Goal: Task Accomplishment & Management: Complete application form

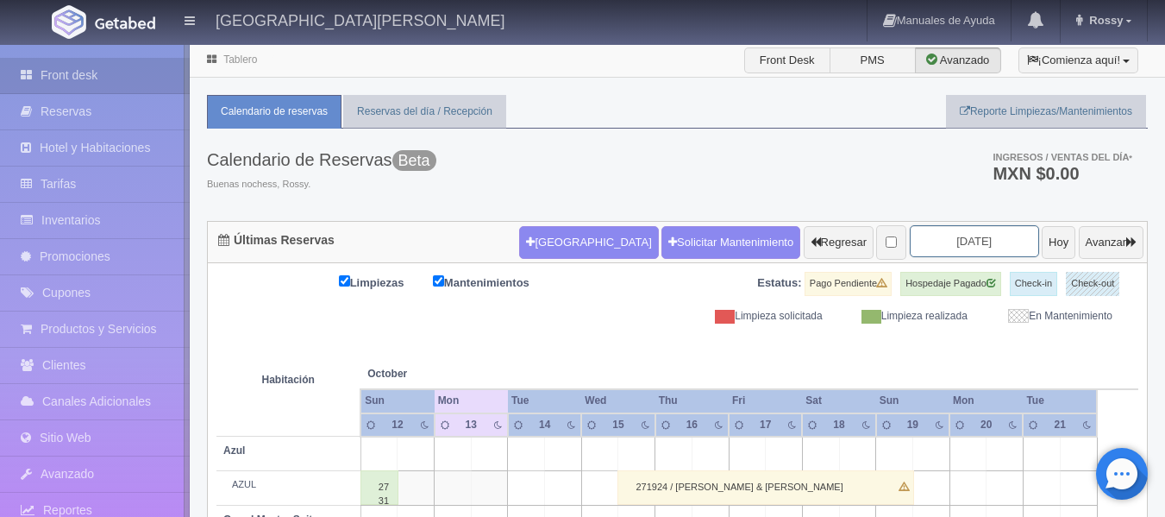
click at [980, 241] on input "2025-10-14" at bounding box center [974, 241] width 129 height 32
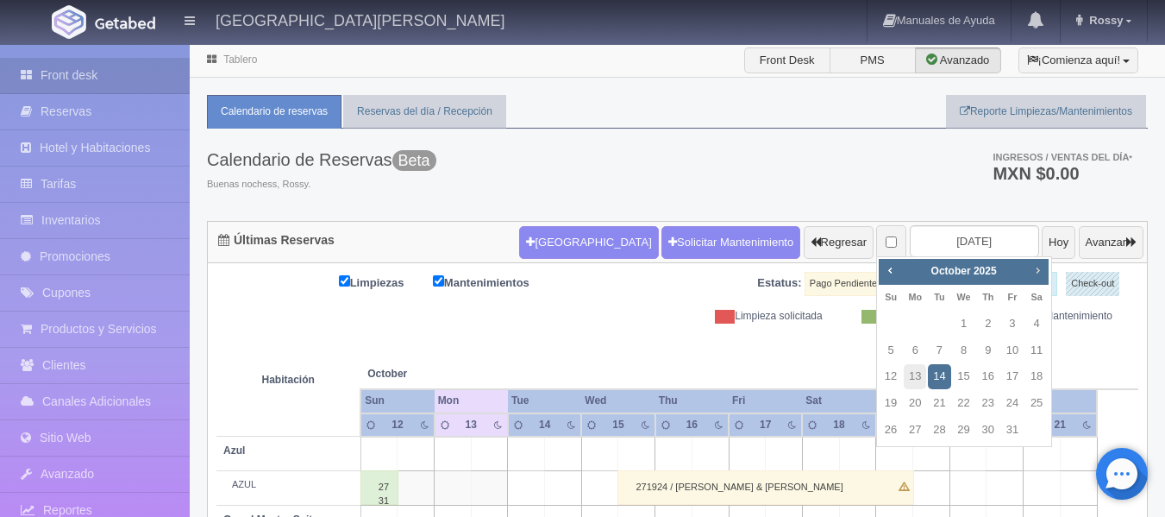
click at [1031, 273] on span "Next" at bounding box center [1038, 270] width 14 height 14
click at [1038, 348] on link "8" at bounding box center [1037, 350] width 22 height 25
type input "[DATE]"
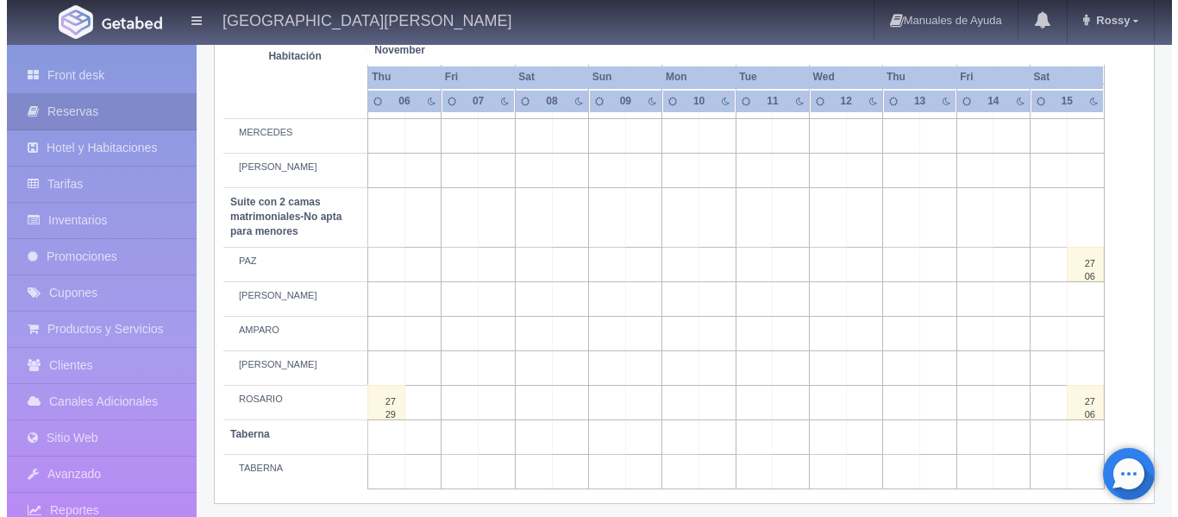
scroll to position [1408, 0]
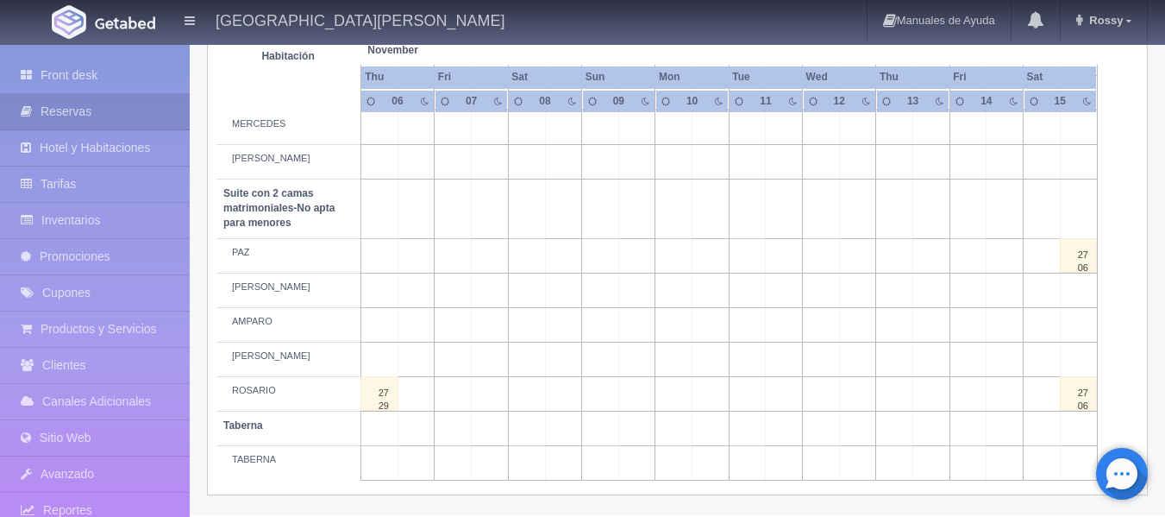
click at [575, 462] on td at bounding box center [563, 462] width 37 height 35
click at [577, 506] on button "[GEOGRAPHIC_DATA]" at bounding box center [567, 512] width 149 height 28
type input "[DATE]"
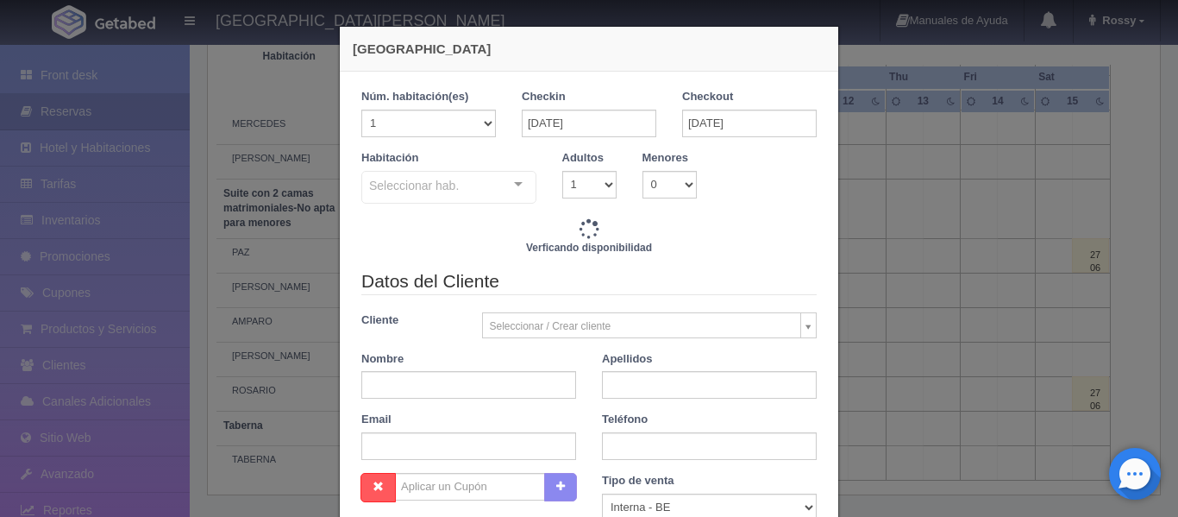
checkbox input "false"
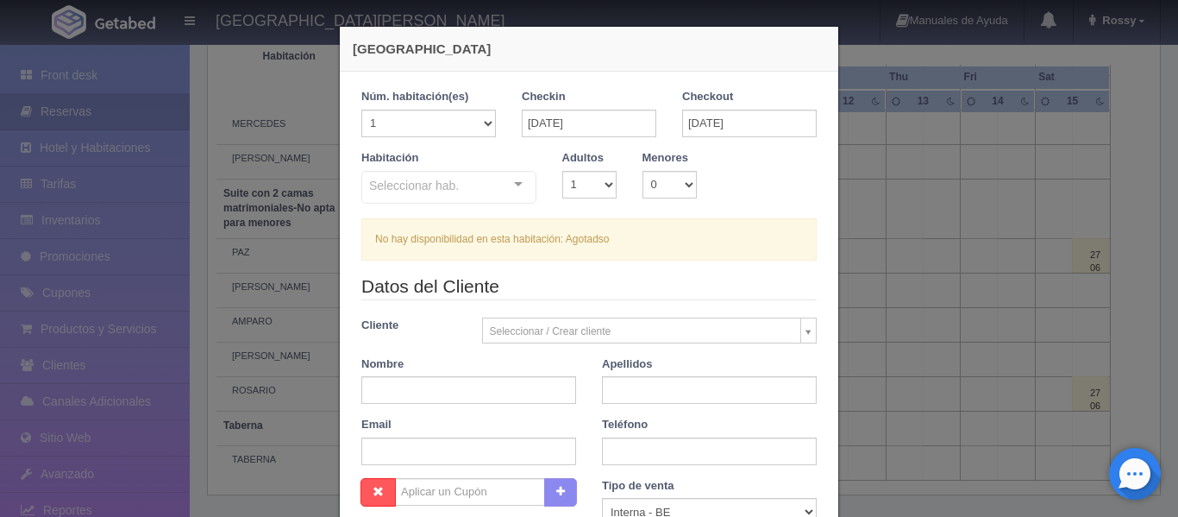
click at [511, 185] on div "Seleccionar hab. Suite con 2 camas matrimoniales-No apta para menores Suite con…" at bounding box center [448, 188] width 175 height 35
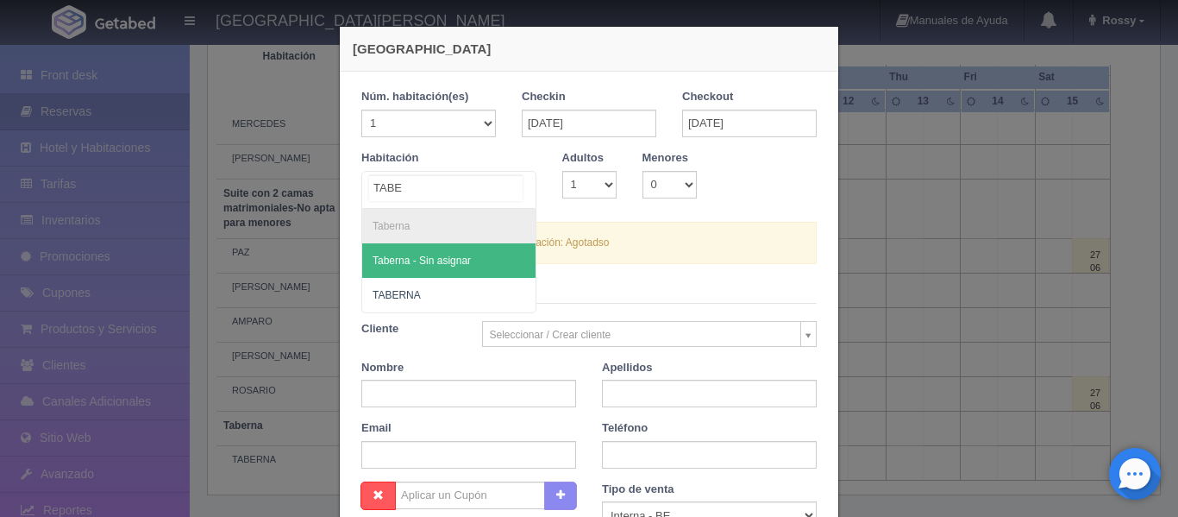
type input "TABER"
click at [451, 263] on span "Taberna - Sin asignar" at bounding box center [422, 260] width 98 height 12
click at [432, 293] on span "TABERNA" at bounding box center [448, 295] width 173 height 35
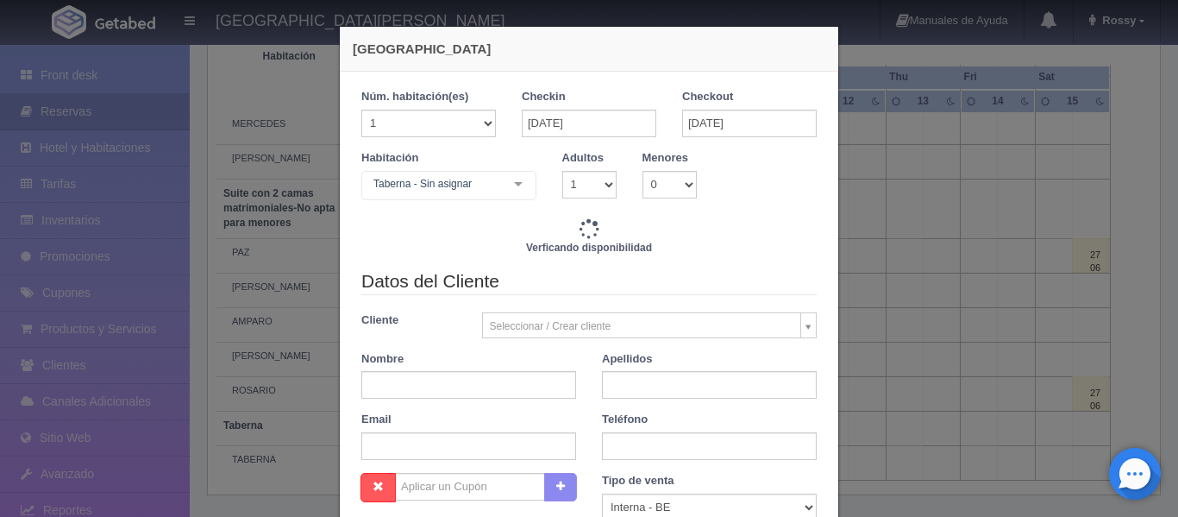
checkbox input "false"
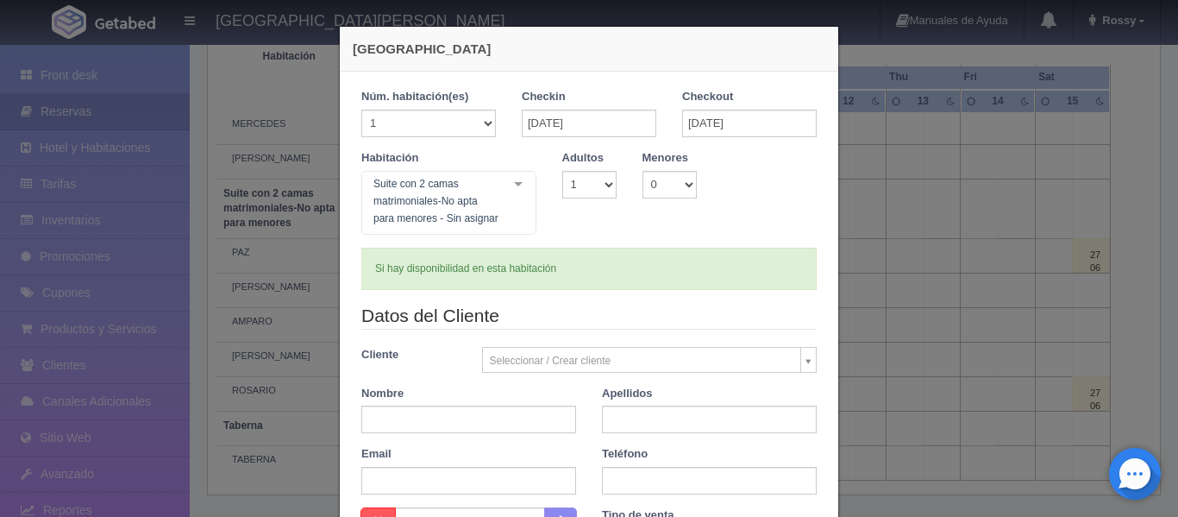
type input "4760.00"
checkbox input "false"
click at [516, 185] on div "Suite con 2 camas matrimoniales-No apta para menores - Sin asignar Suite con 2 …" at bounding box center [448, 203] width 175 height 64
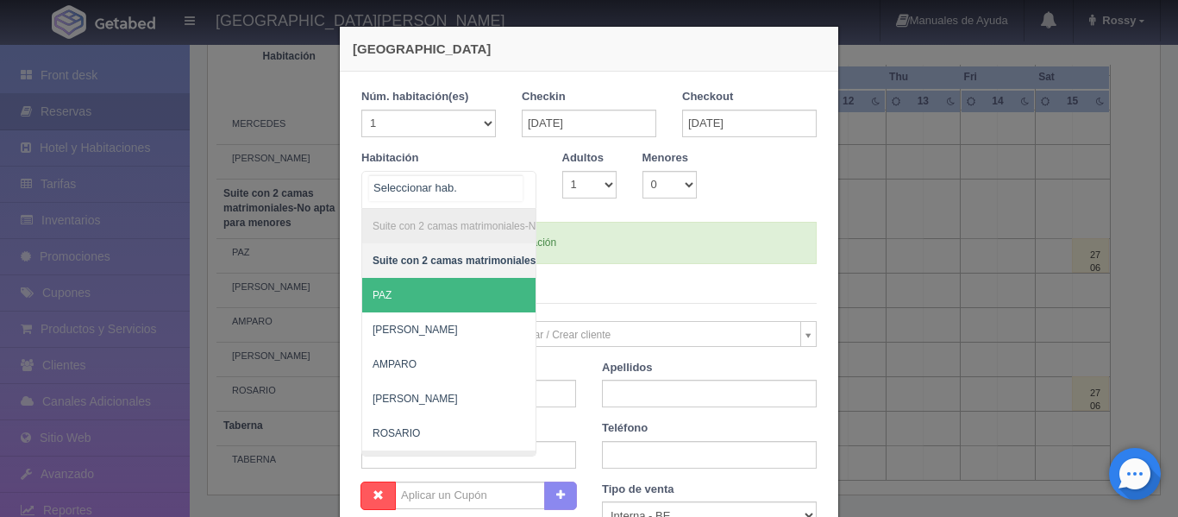
click at [511, 182] on input "text" at bounding box center [446, 188] width 154 height 26
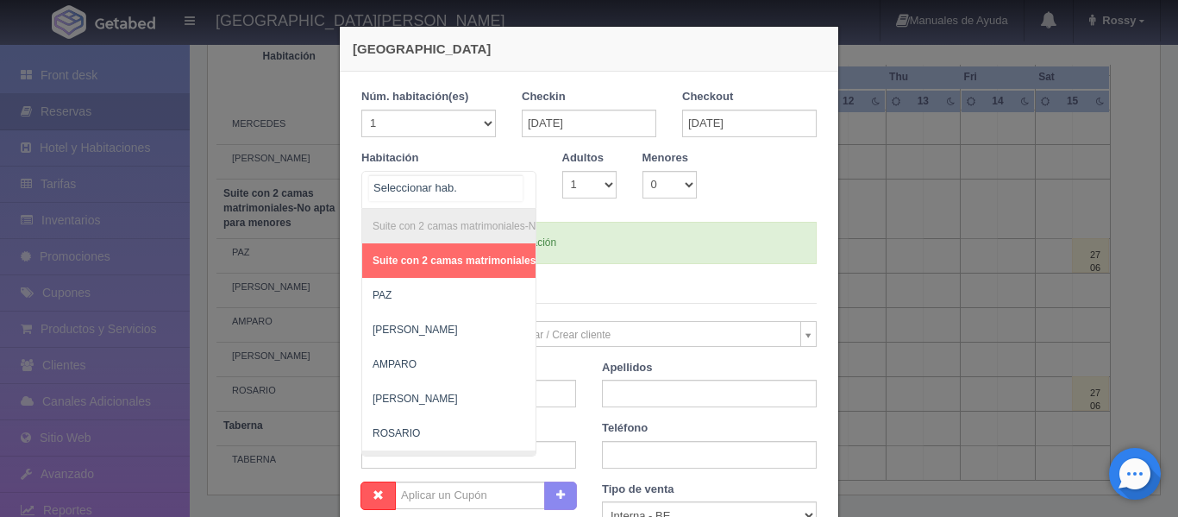
click at [452, 216] on li "Suite con 2 camas matrimoniales-No apta para menores" at bounding box center [542, 226] width 361 height 35
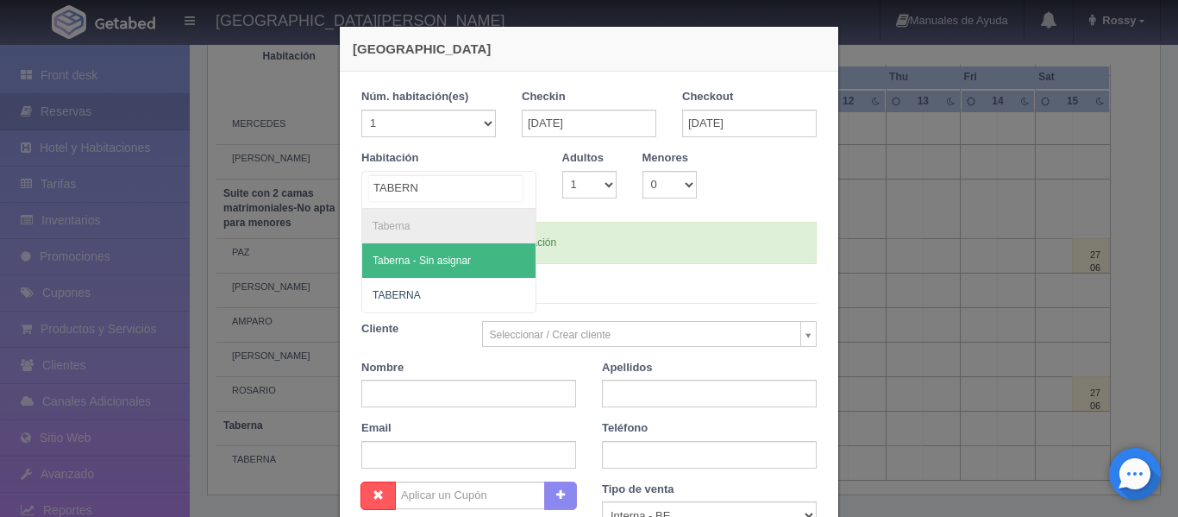
type input "TABERNA"
click at [440, 256] on span "Taberna - Sin asignar" at bounding box center [422, 260] width 98 height 12
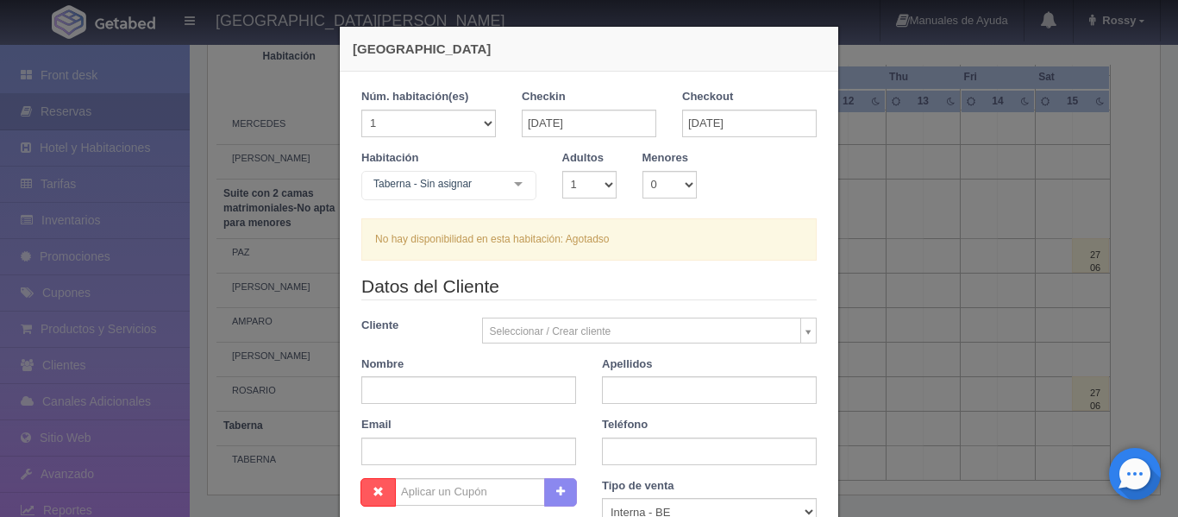
click at [506, 179] on div "Taberna - Sin asignar Suite con 2 camas matrimoniales-No apta para menores Suit…" at bounding box center [448, 188] width 175 height 35
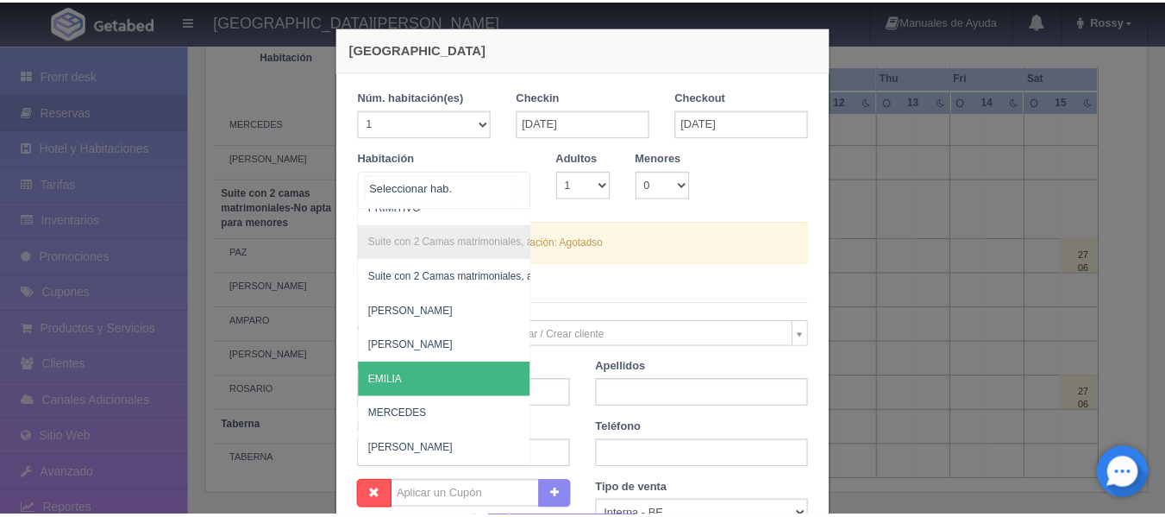
scroll to position [1273, 0]
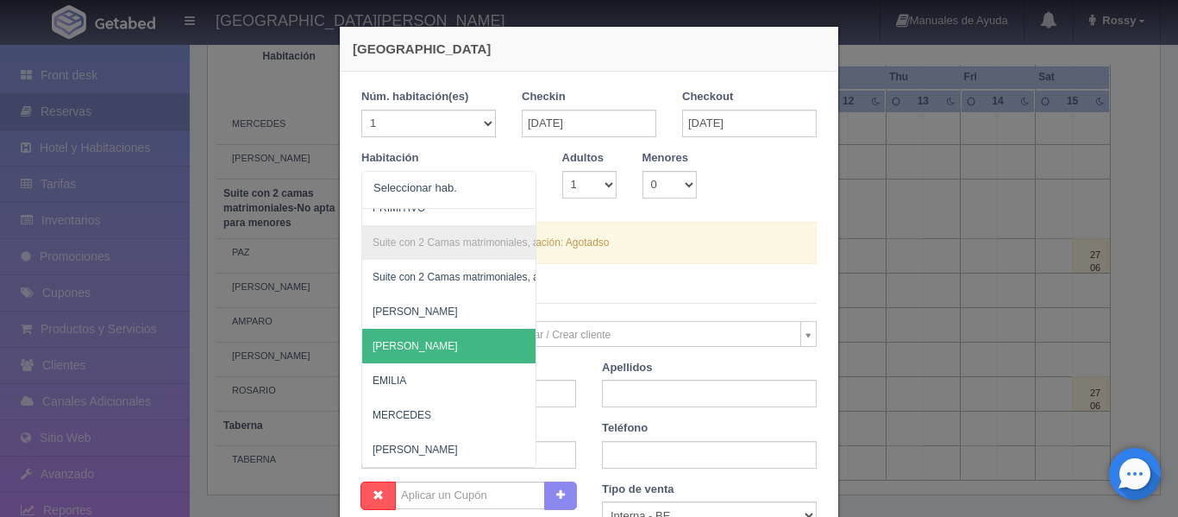
click at [726, 205] on div "Habitación Suite con 2 camas matrimoniales-No apta para menores Suite con 2 cam…" at bounding box center [588, 186] width 481 height 72
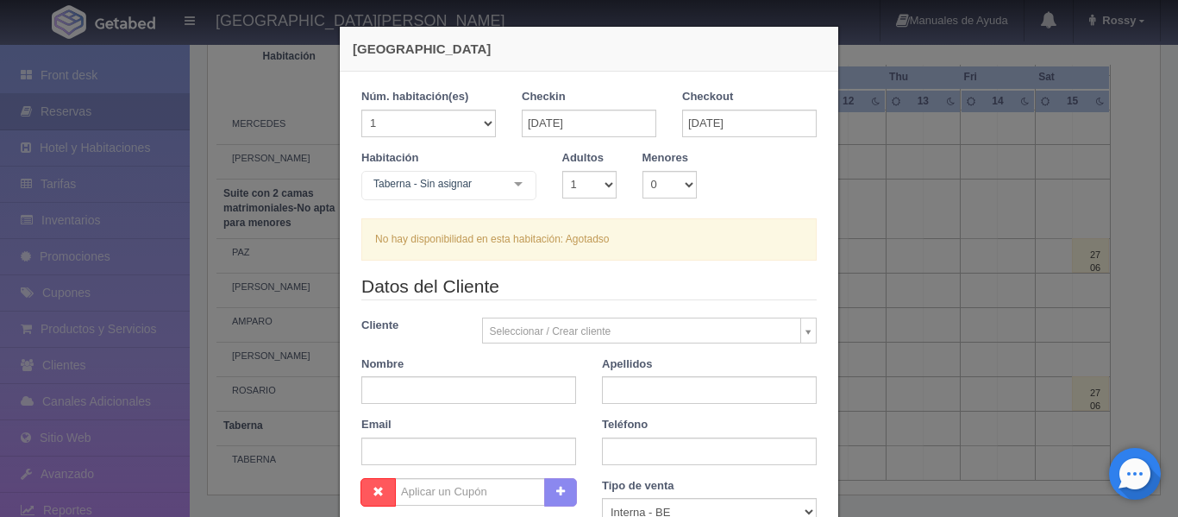
click at [298, 260] on div "Nueva Reserva 1 Núm. habitación(es) 1 2 3 4 5 6 7 8 9 10 11 12 13 14 15 16 17 1…" at bounding box center [589, 258] width 1178 height 517
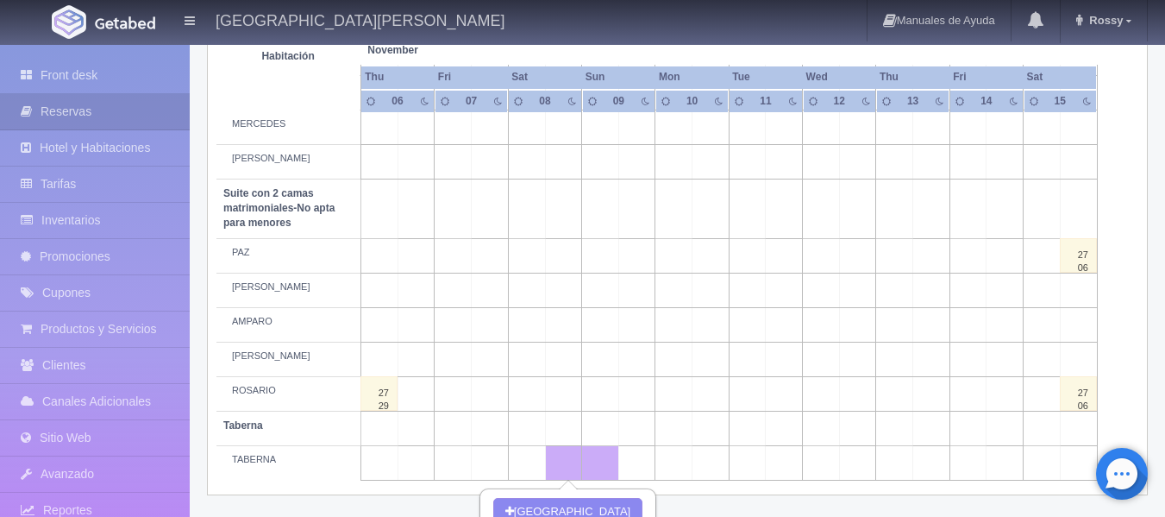
scroll to position [1523, 0]
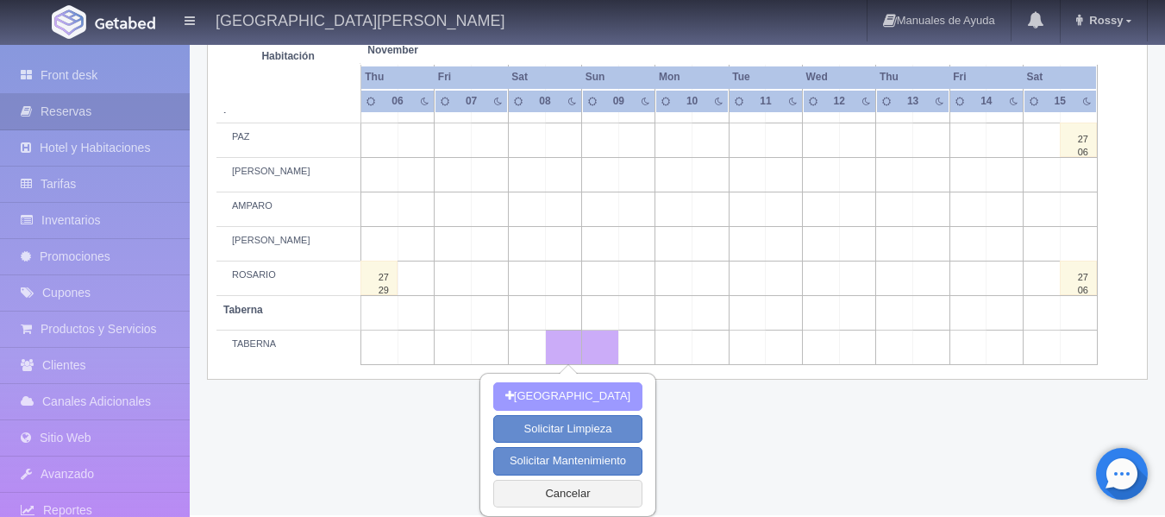
click at [584, 399] on button "Nueva Reserva" at bounding box center [567, 396] width 149 height 28
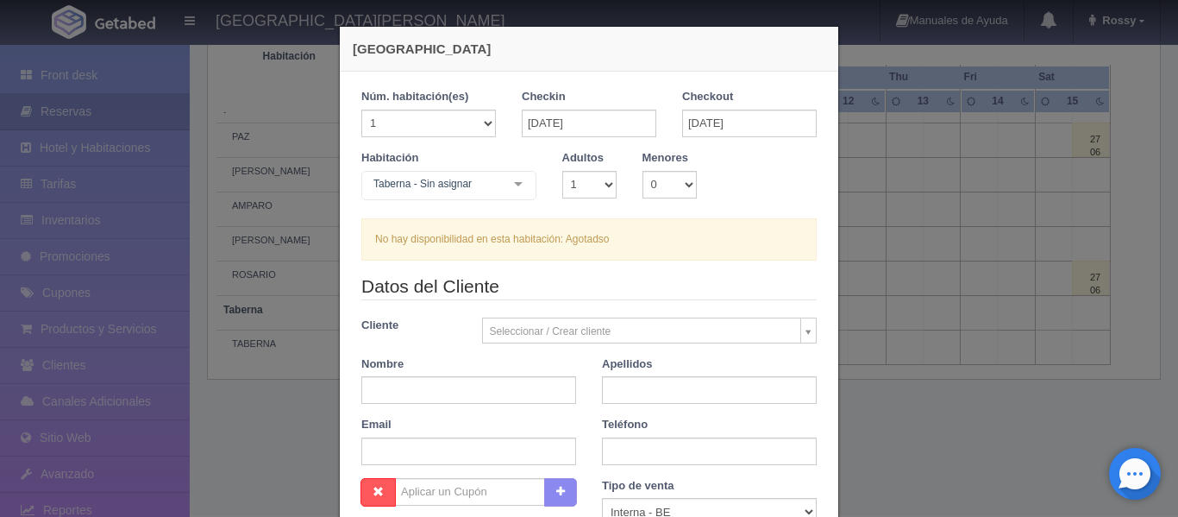
checkbox input "false"
click at [844, 132] on div "Nueva Reserva 1 Núm. habitación(es) 1 2 3 4 5 6 7 8 9 10 11 12 13 14 15 16 17 1…" at bounding box center [589, 258] width 1178 height 517
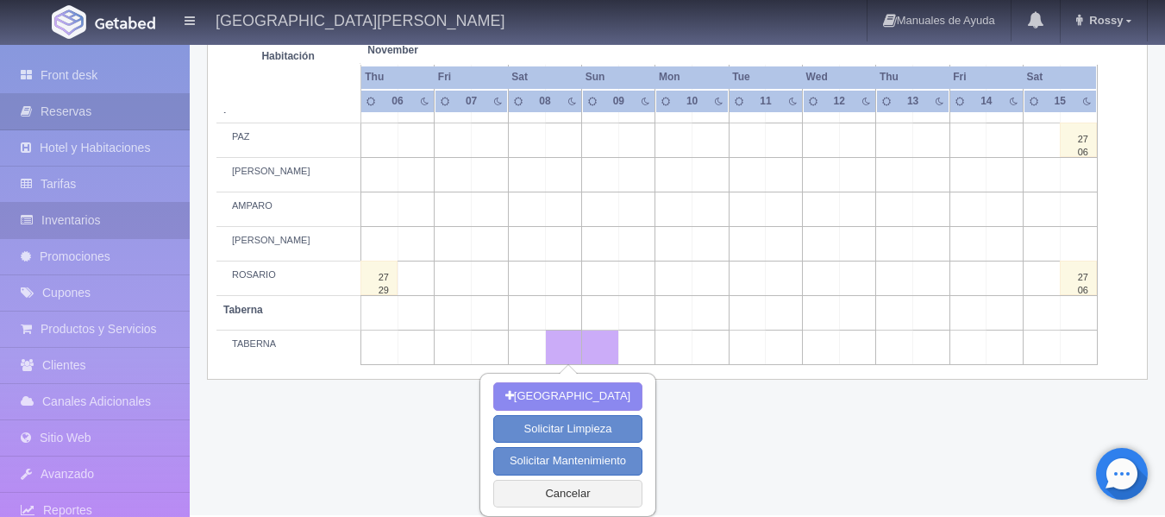
click at [110, 225] on link "Inventarios" at bounding box center [95, 220] width 190 height 35
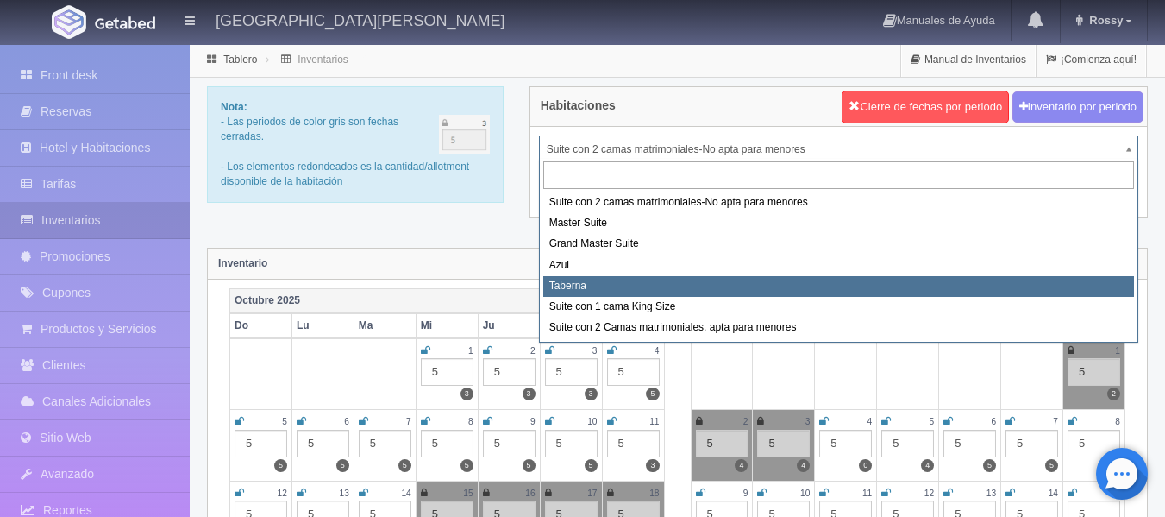
select select "1920"
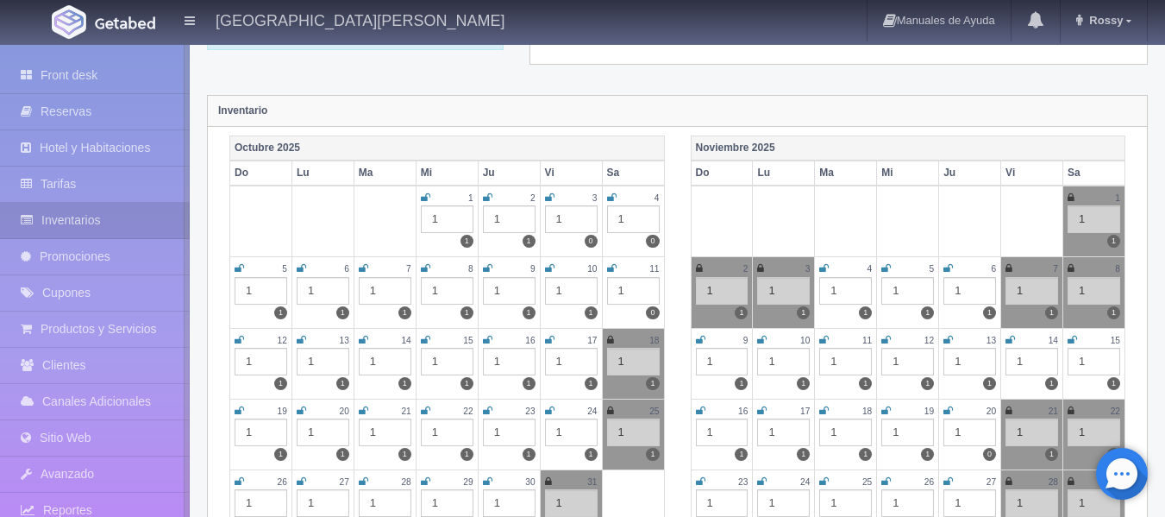
scroll to position [173, 0]
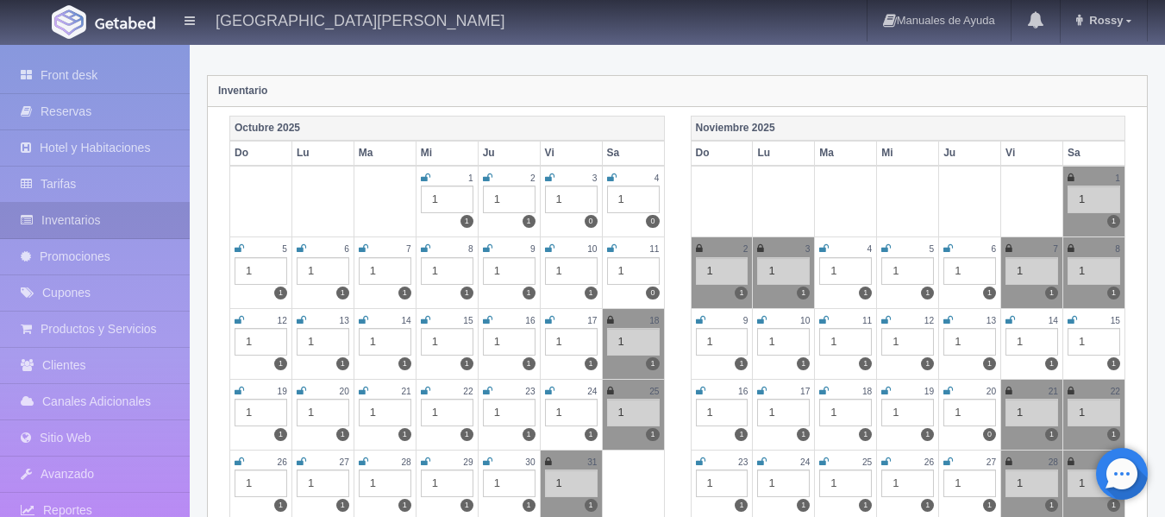
click at [1070, 247] on icon at bounding box center [1071, 248] width 7 height 10
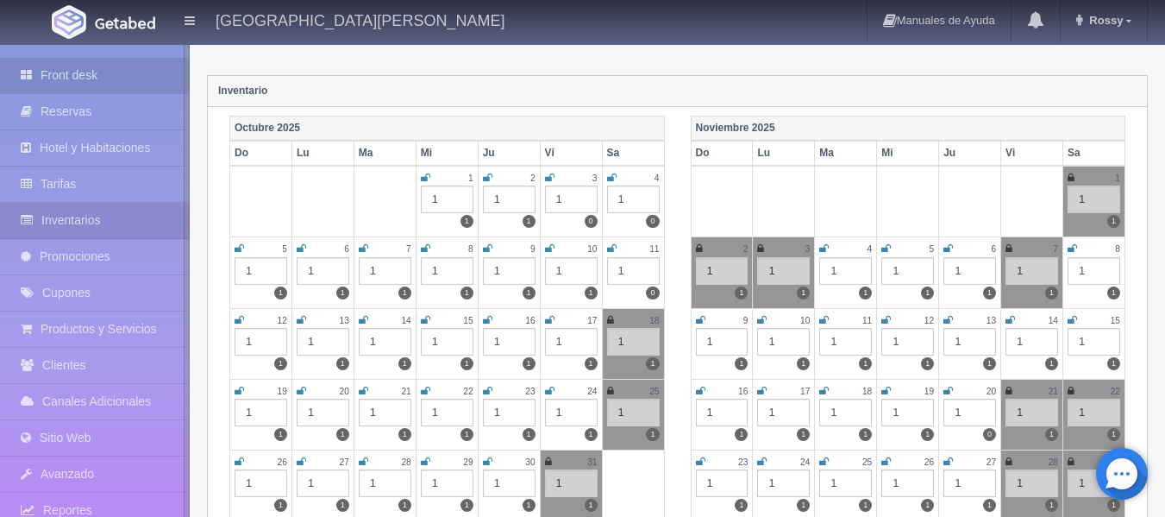
click at [91, 71] on link "Front desk" at bounding box center [95, 75] width 190 height 35
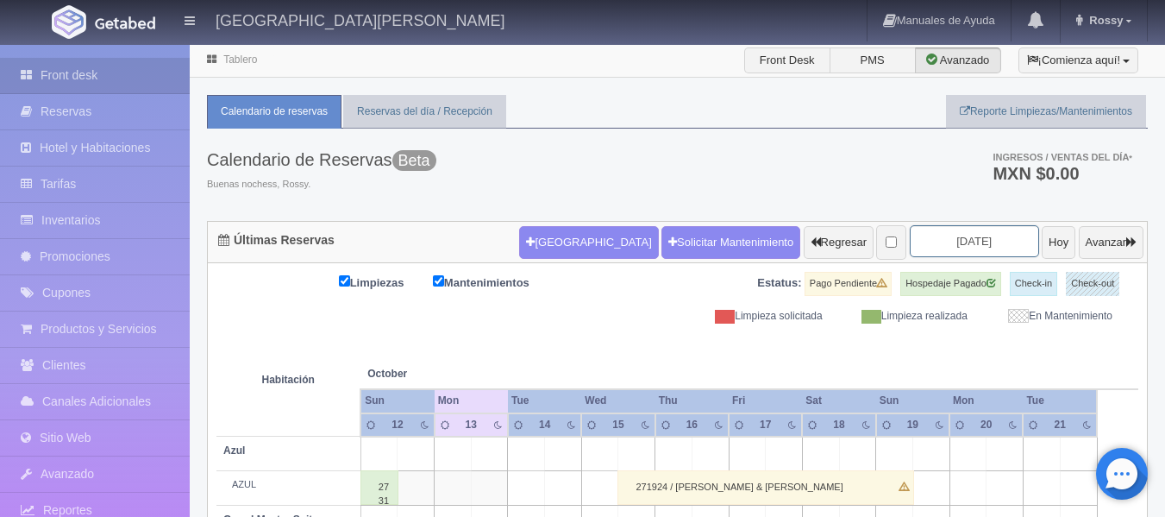
click at [992, 236] on input "2025-10-14" at bounding box center [974, 241] width 129 height 32
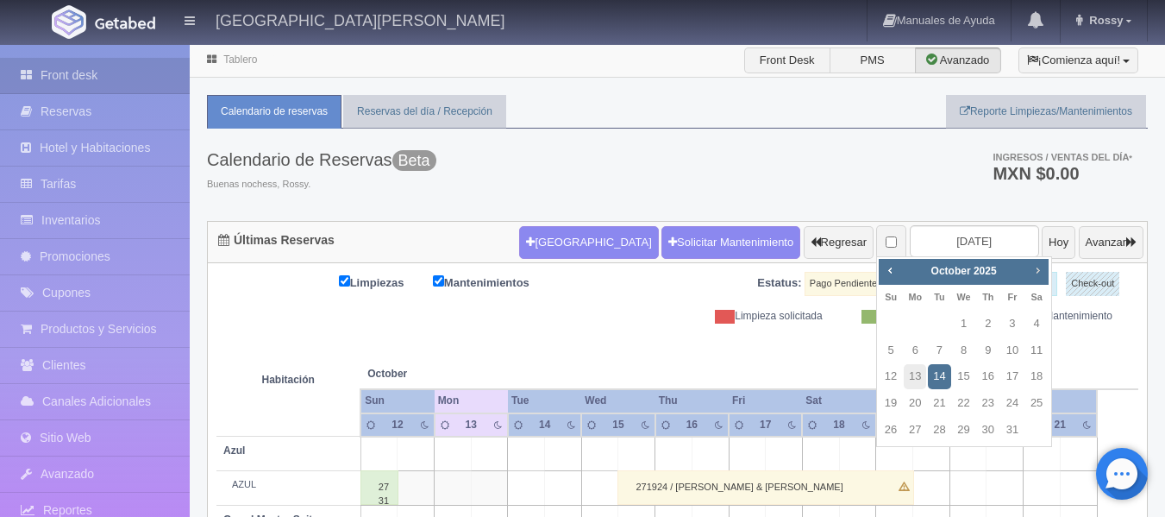
click at [1035, 270] on span "Next" at bounding box center [1038, 270] width 14 height 14
click at [1044, 348] on link "8" at bounding box center [1037, 350] width 22 height 25
type input "[DATE]"
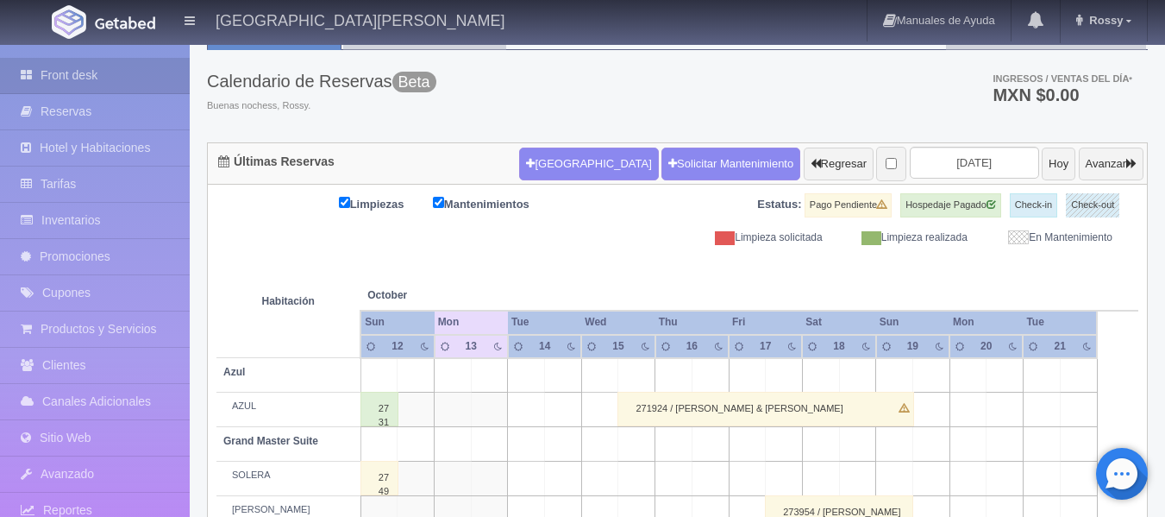
scroll to position [300, 0]
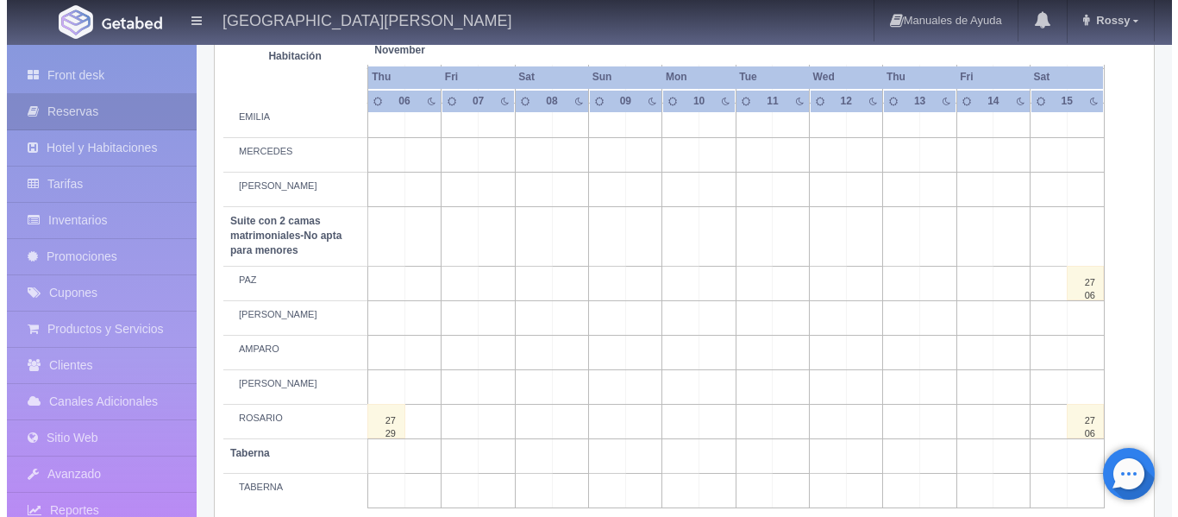
scroll to position [1408, 0]
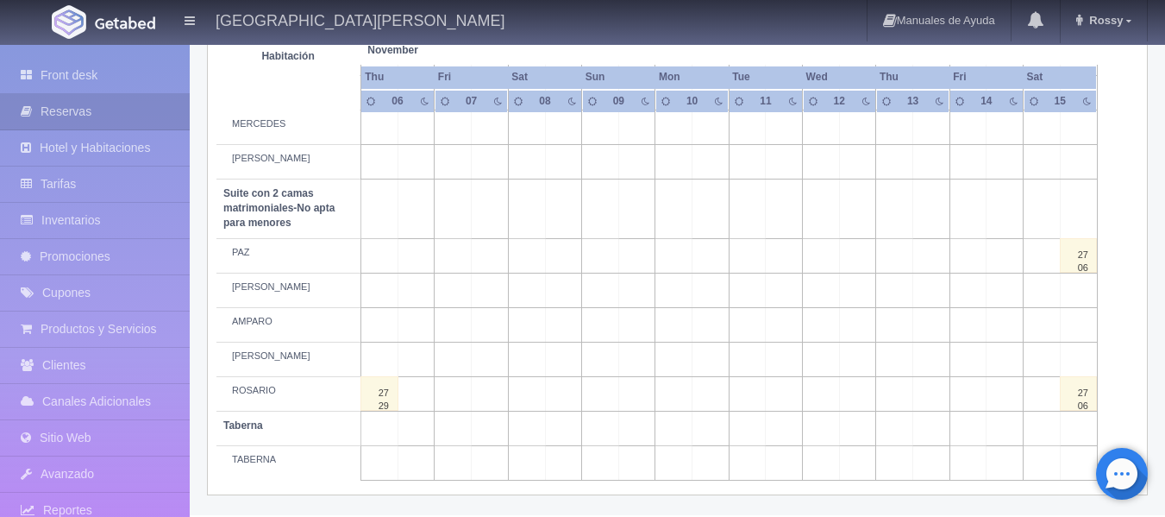
click at [564, 465] on td at bounding box center [563, 462] width 37 height 35
click at [563, 508] on button "Nueva Reserva" at bounding box center [567, 512] width 149 height 28
type input "[DATE]"
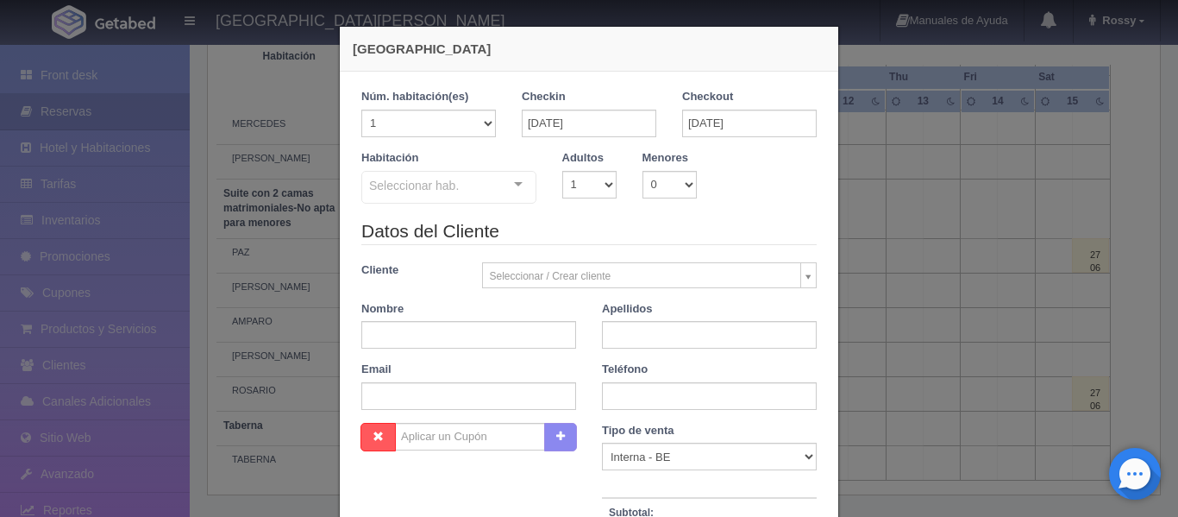
checkbox input "false"
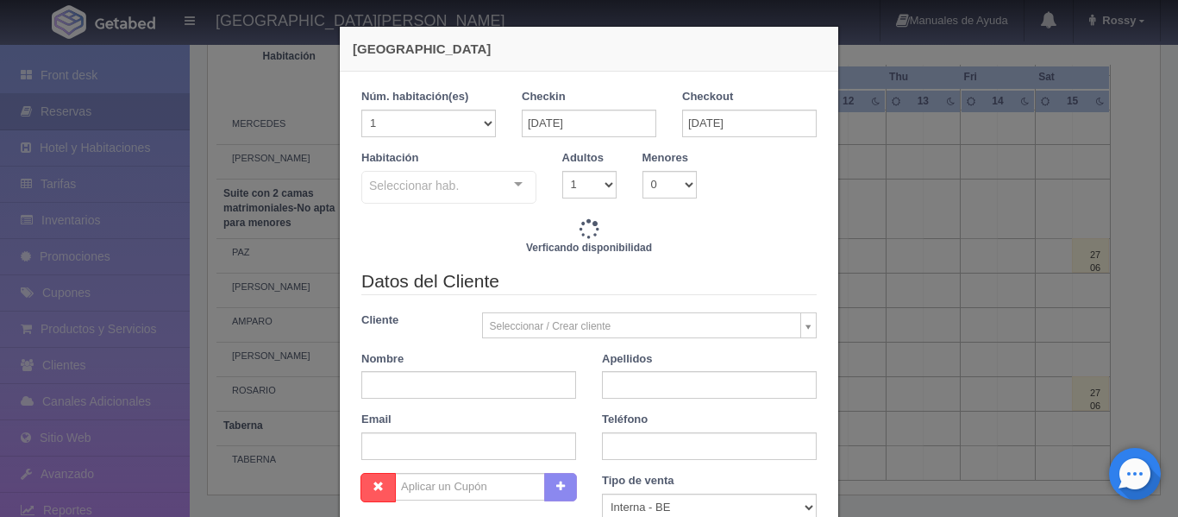
type input "13560.00"
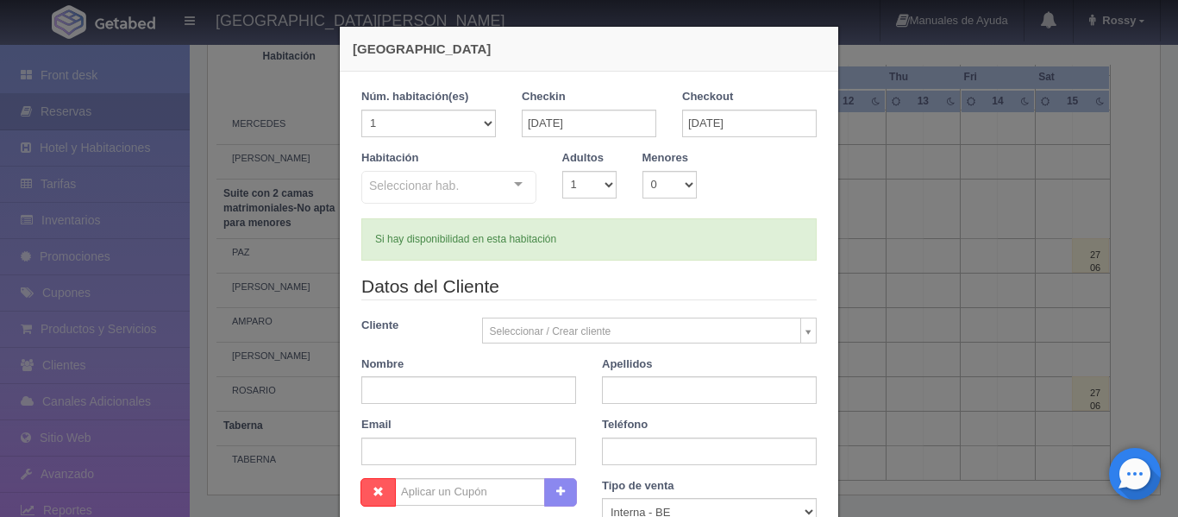
checkbox input "false"
click at [511, 185] on div "Seleccionar hab. Suite con 2 camas matrimoniales-No apta para menores Suite con…" at bounding box center [448, 188] width 175 height 35
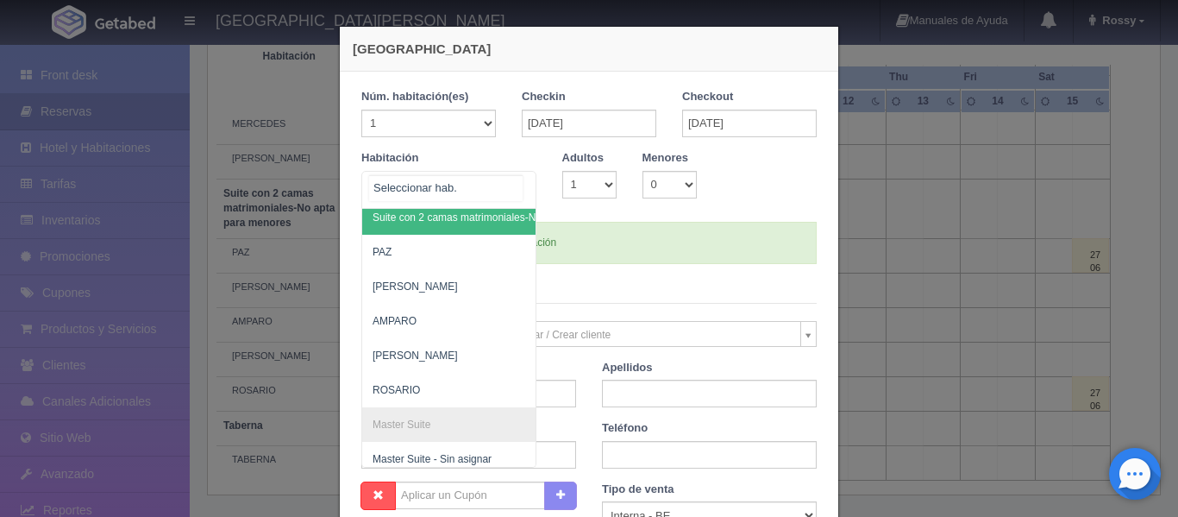
scroll to position [0, 0]
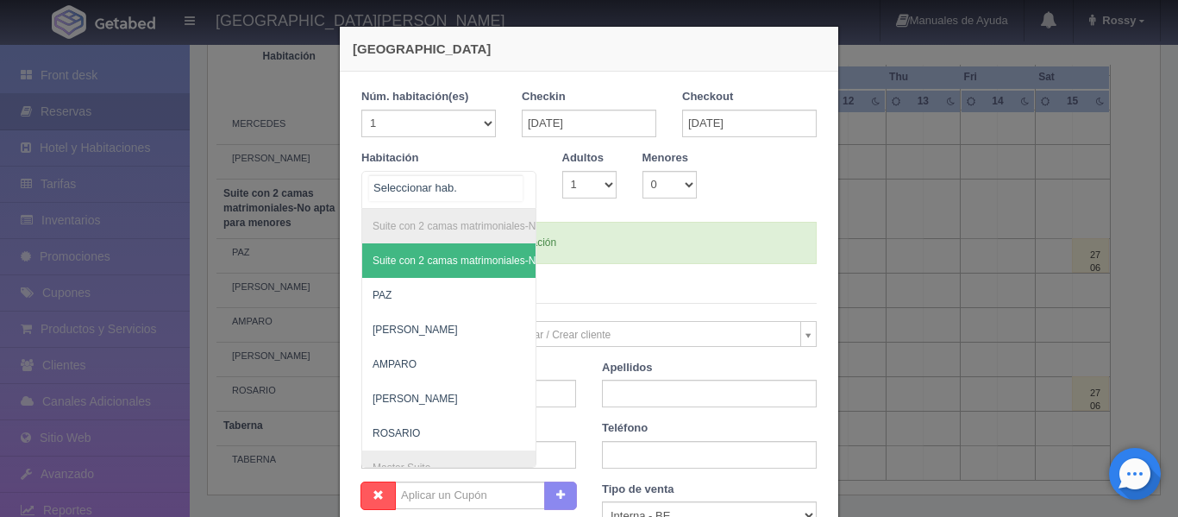
click at [472, 192] on input "text" at bounding box center [446, 188] width 154 height 26
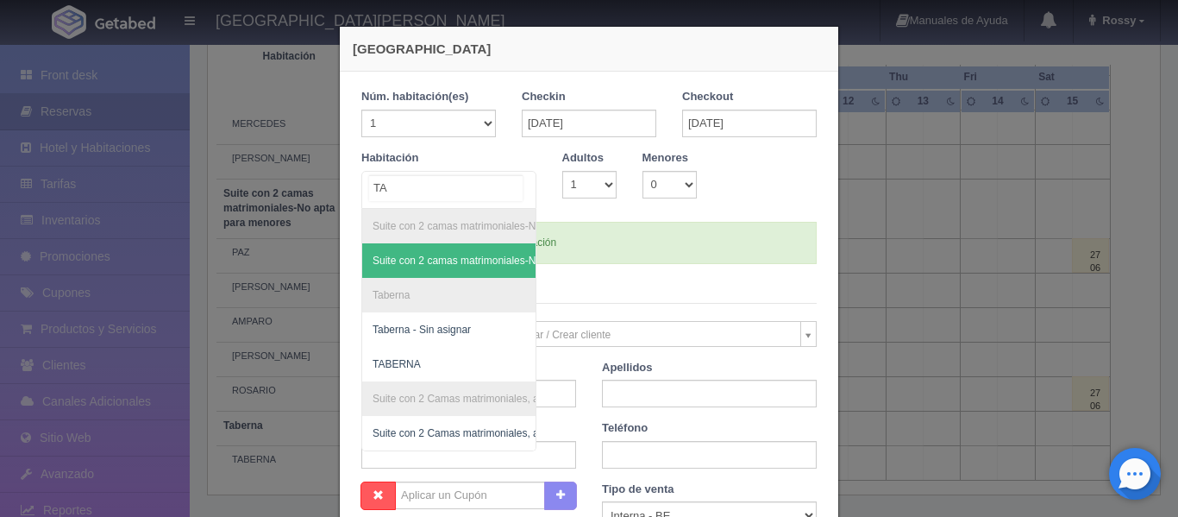
type input "TAB"
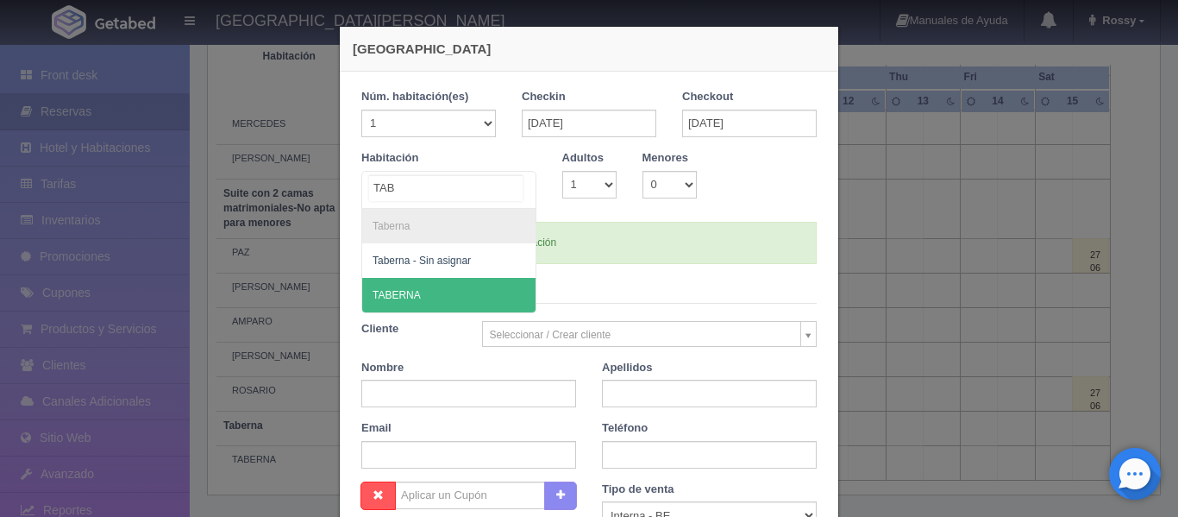
click at [418, 291] on span "TABERNA" at bounding box center [448, 295] width 173 height 35
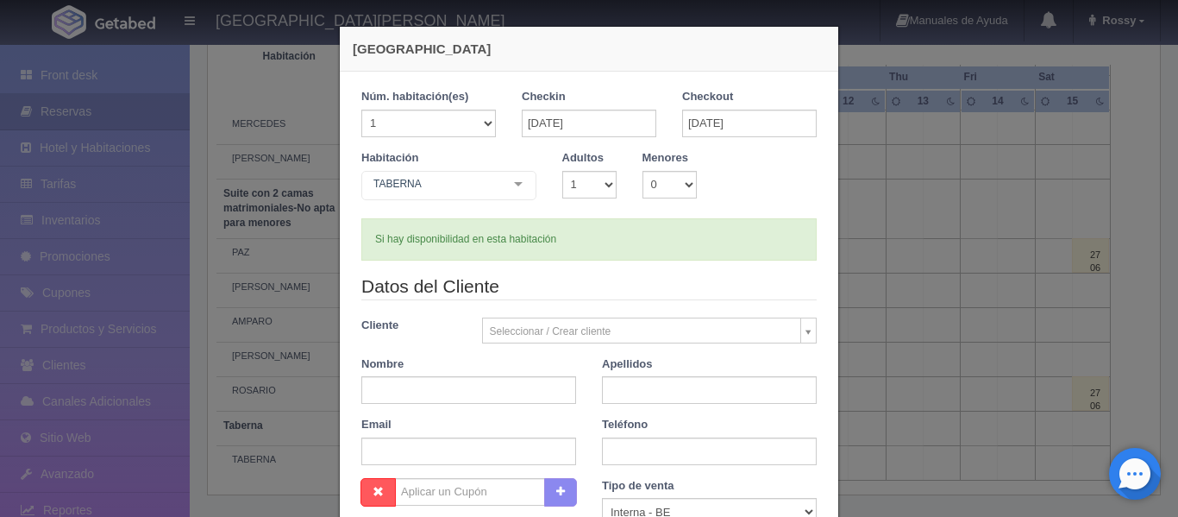
checkbox input "false"
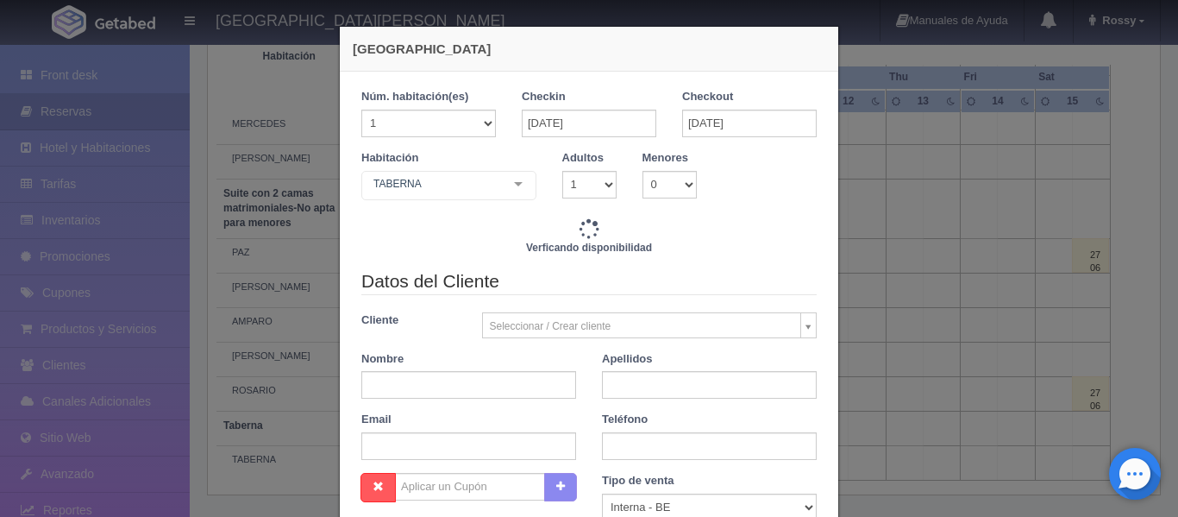
type input "13560.00"
checkbox input "false"
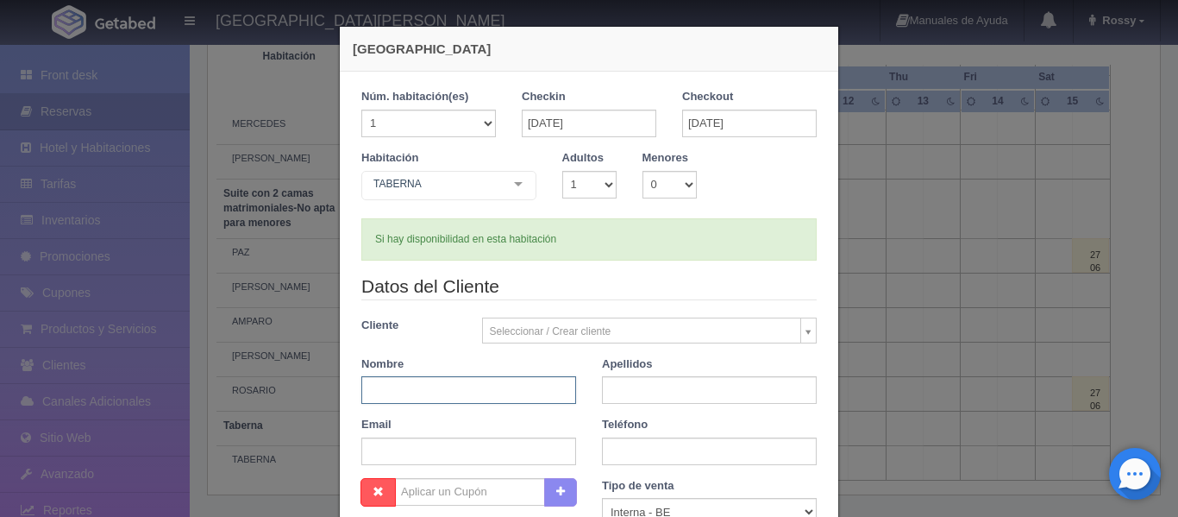
click at [502, 387] on input "text" at bounding box center [468, 390] width 215 height 28
click at [520, 430] on div "Email" at bounding box center [468, 441] width 241 height 48
click at [539, 393] on input "[PERSON_NAME]" at bounding box center [468, 390] width 215 height 28
type input "[PERSON_NAME]"
click at [754, 387] on input "text" at bounding box center [709, 390] width 215 height 28
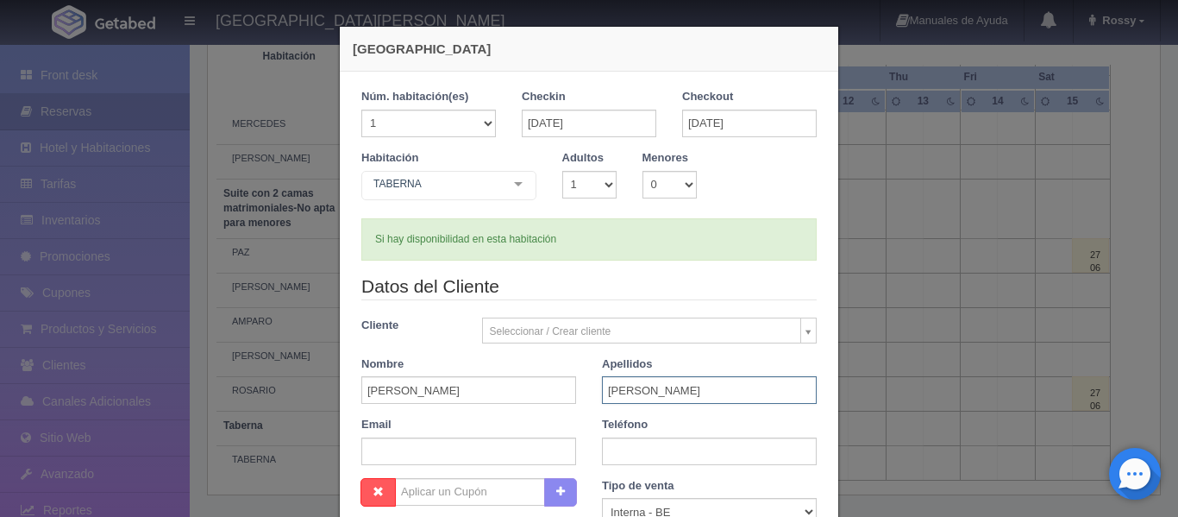
type input "[PERSON_NAME]"
click at [454, 448] on input "text" at bounding box center [468, 451] width 215 height 28
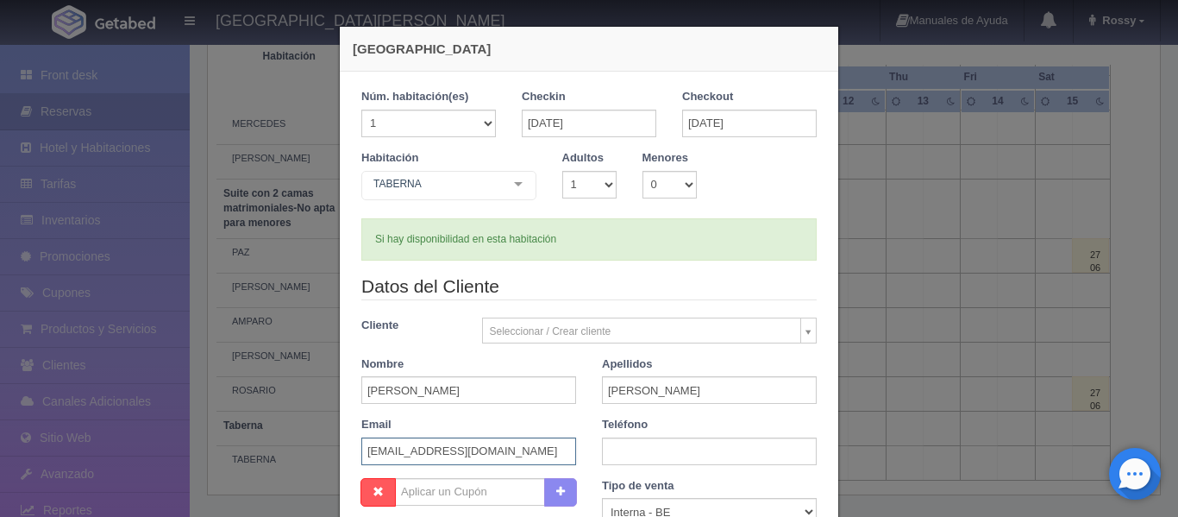
type input "[EMAIL_ADDRESS][DOMAIN_NAME]"
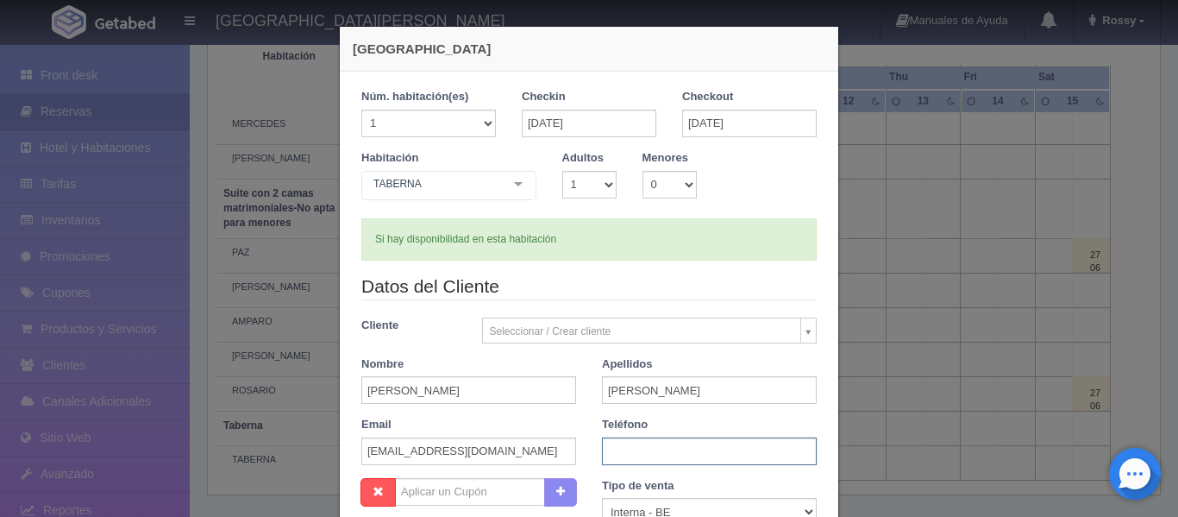
click at [735, 459] on input "text" at bounding box center [709, 451] width 215 height 28
type input "3313866720"
click at [589, 473] on div "Datos del Cliente Cliente Seleccionar / Crear cliente Nuevo Cliente SRTA. MARIO…" at bounding box center [588, 375] width 481 height 204
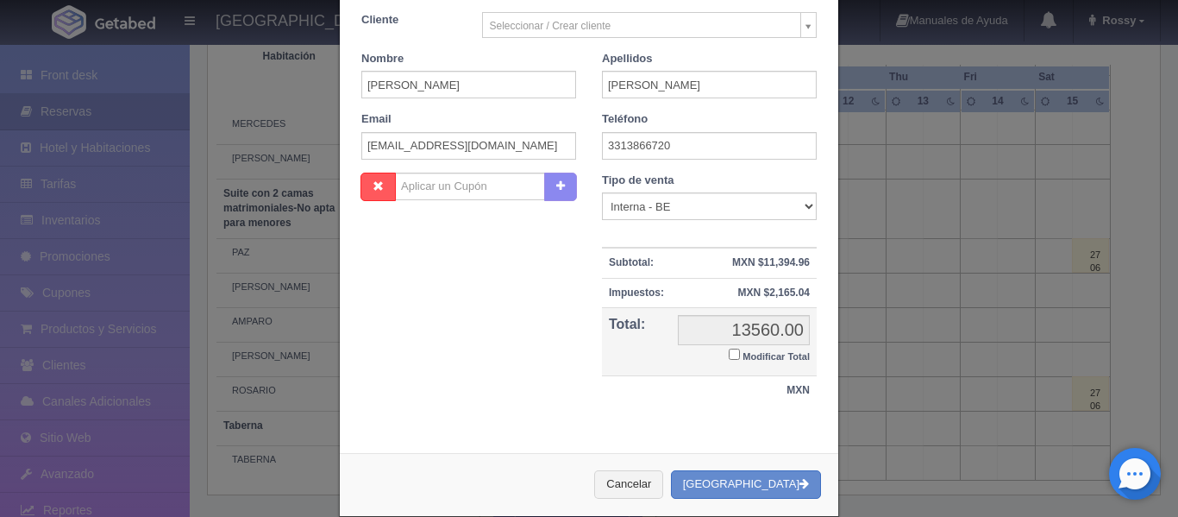
scroll to position [331, 0]
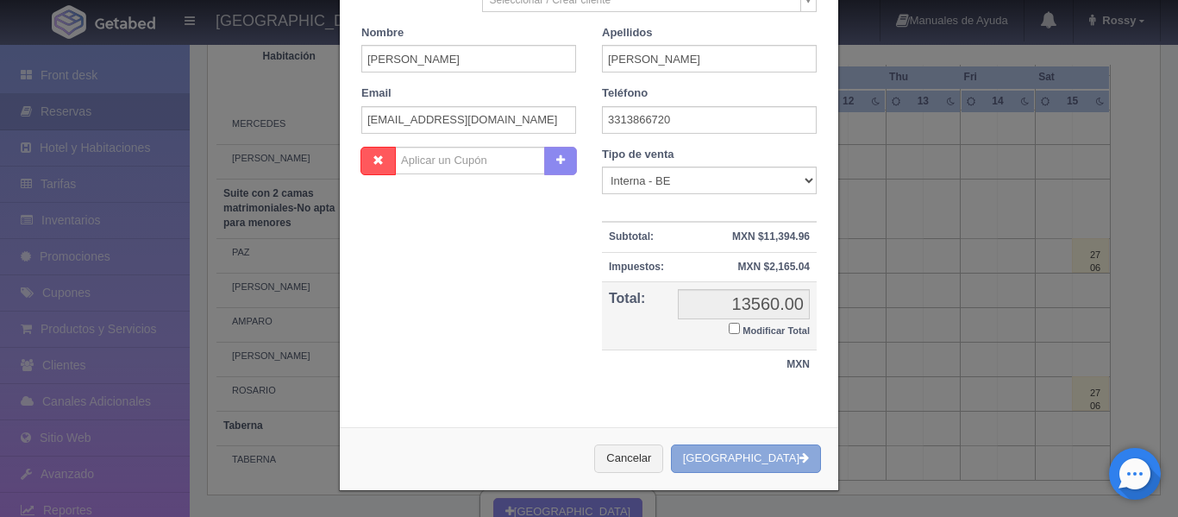
click at [759, 456] on button "Crear Reserva" at bounding box center [746, 458] width 150 height 28
